Goal: Find specific page/section: Find specific page/section

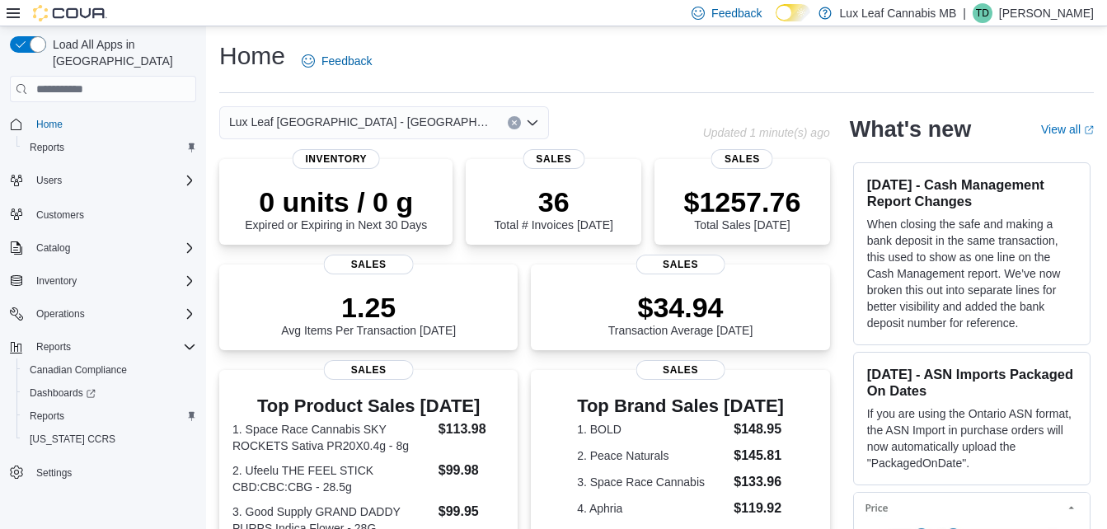
click at [411, 111] on div "Lux Leaf Winnipeg - Bridgewater" at bounding box center [384, 122] width 330 height 33
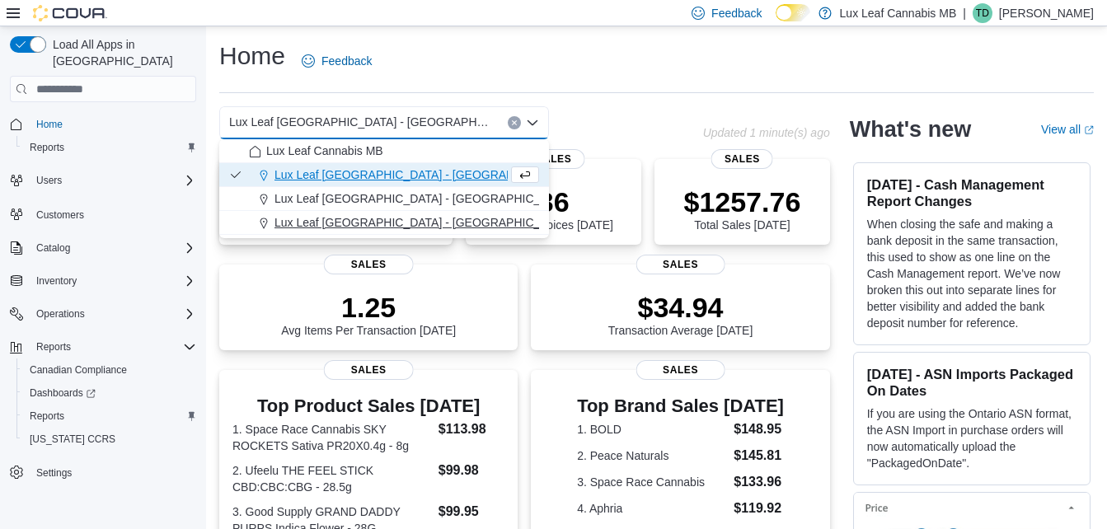
click at [403, 219] on span "Lux Leaf Winnipeg - St. James" at bounding box center [470, 222] width 393 height 16
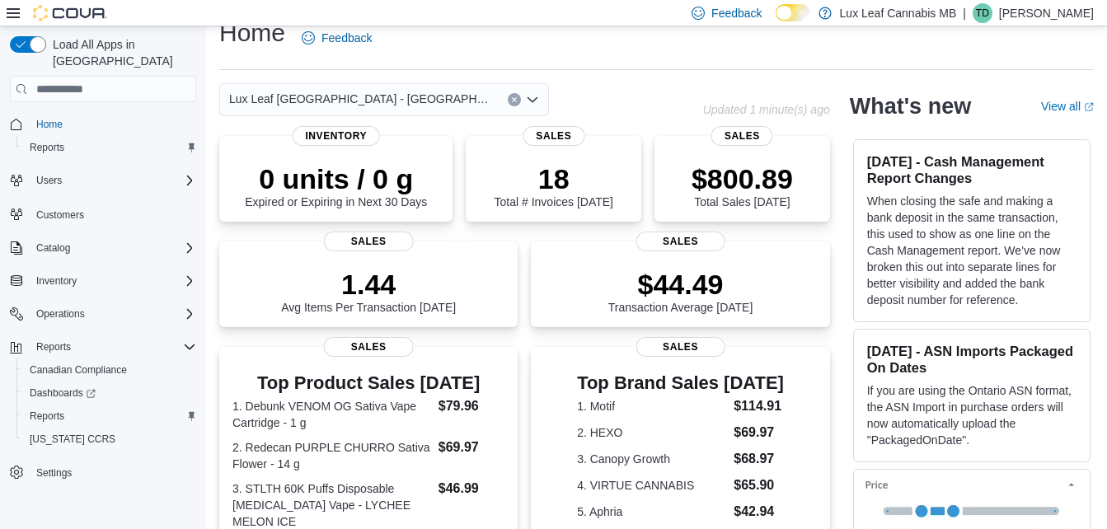
scroll to position [5, 0]
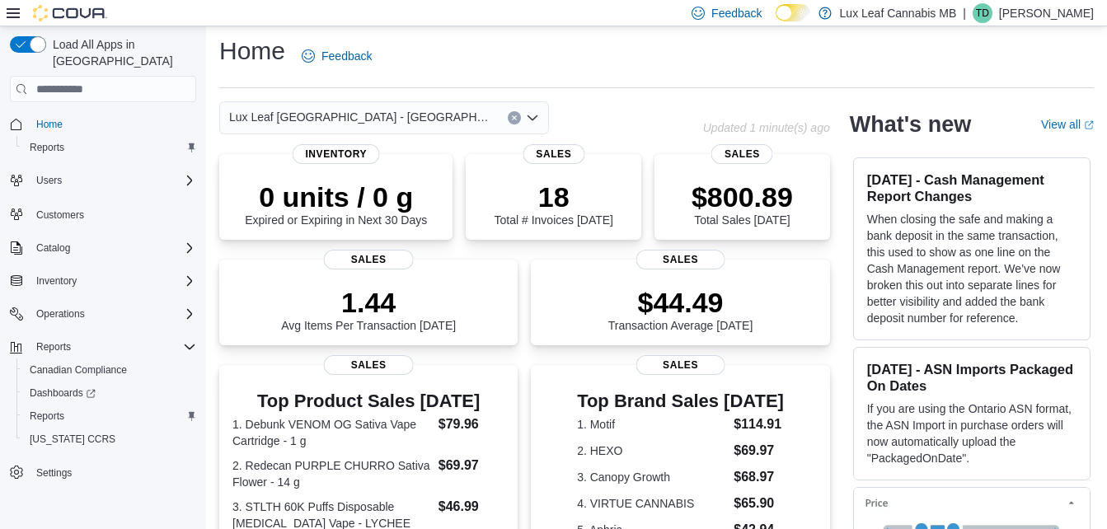
click at [397, 133] on div "Lux Leaf Winnipeg - St. James" at bounding box center [384, 117] width 330 height 33
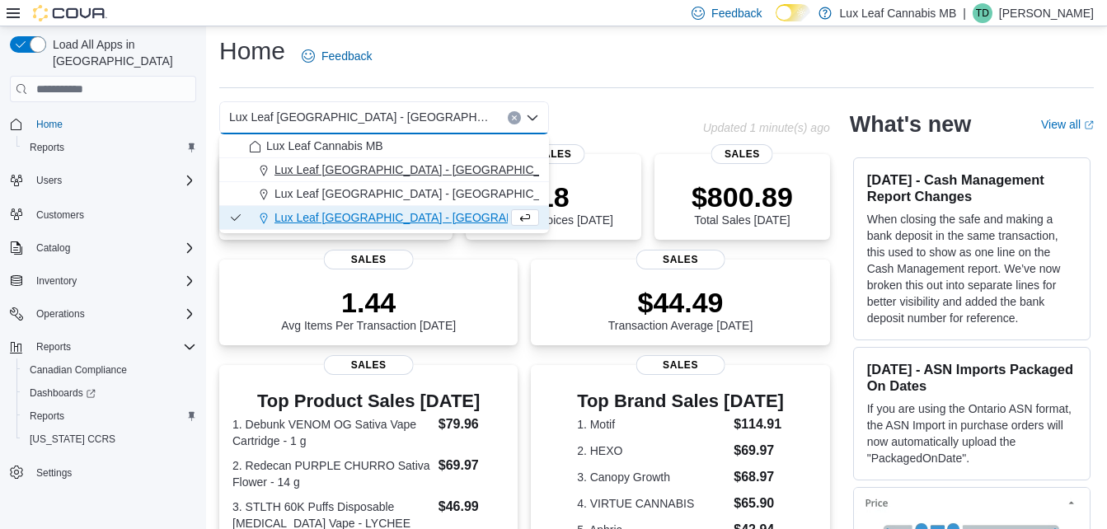
click at [410, 174] on span "Lux Leaf Winnipeg - Bridgewater" at bounding box center [423, 170] width 298 height 16
